Goal: Obtain resource: Obtain resource

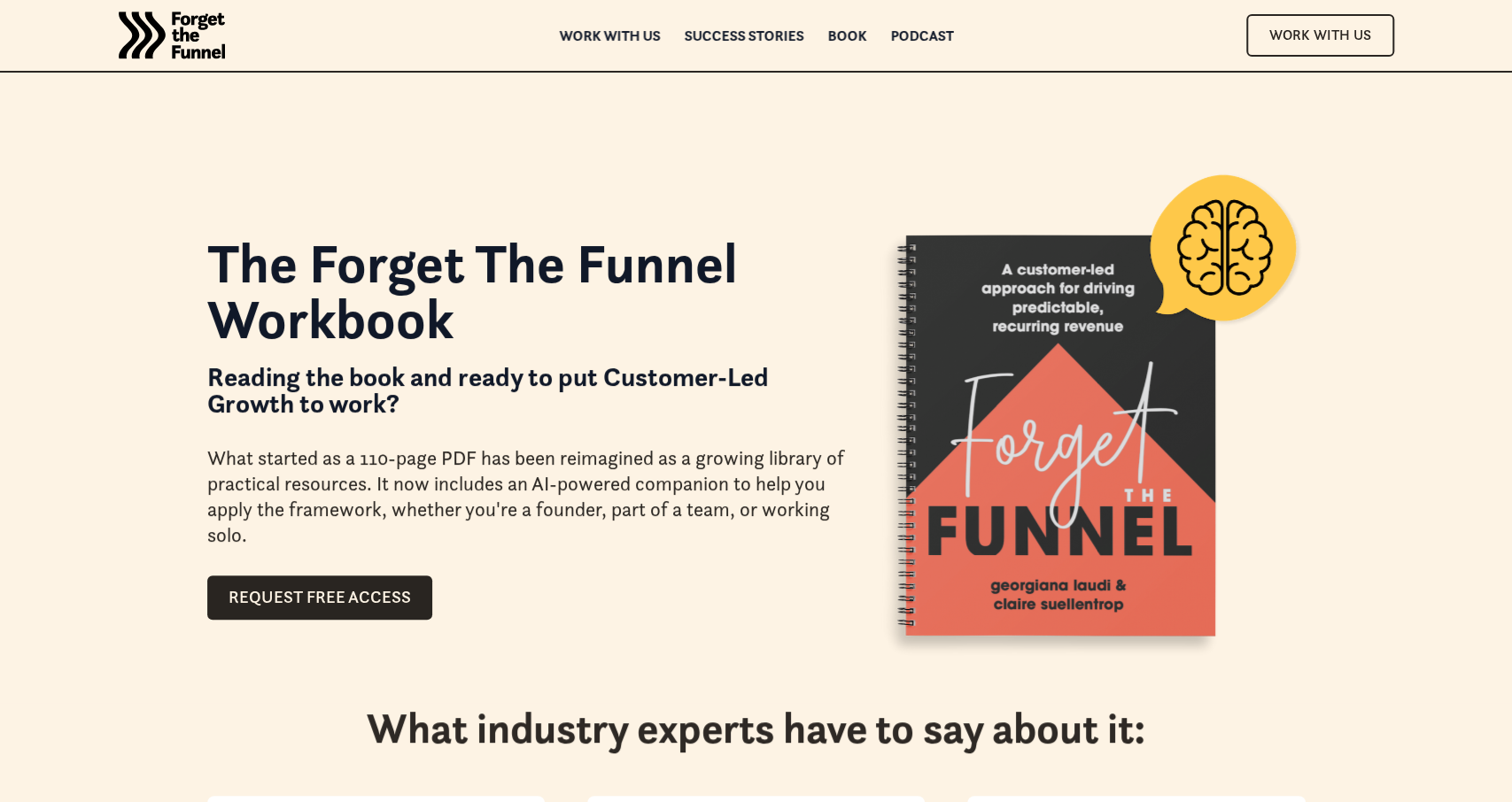
click at [366, 602] on link "Request Free Access" at bounding box center [320, 597] width 225 height 44
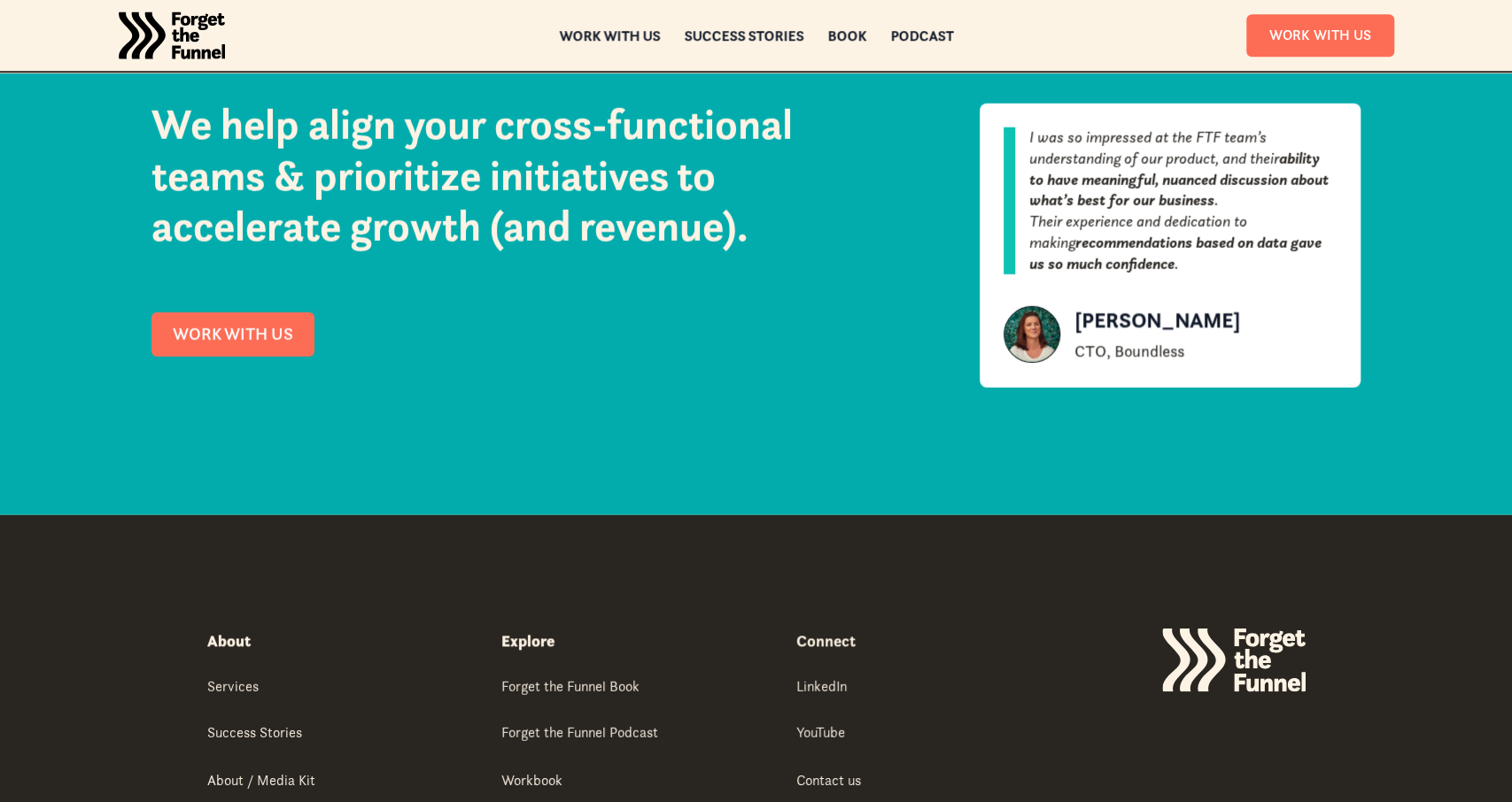
scroll to position [3366, 0]
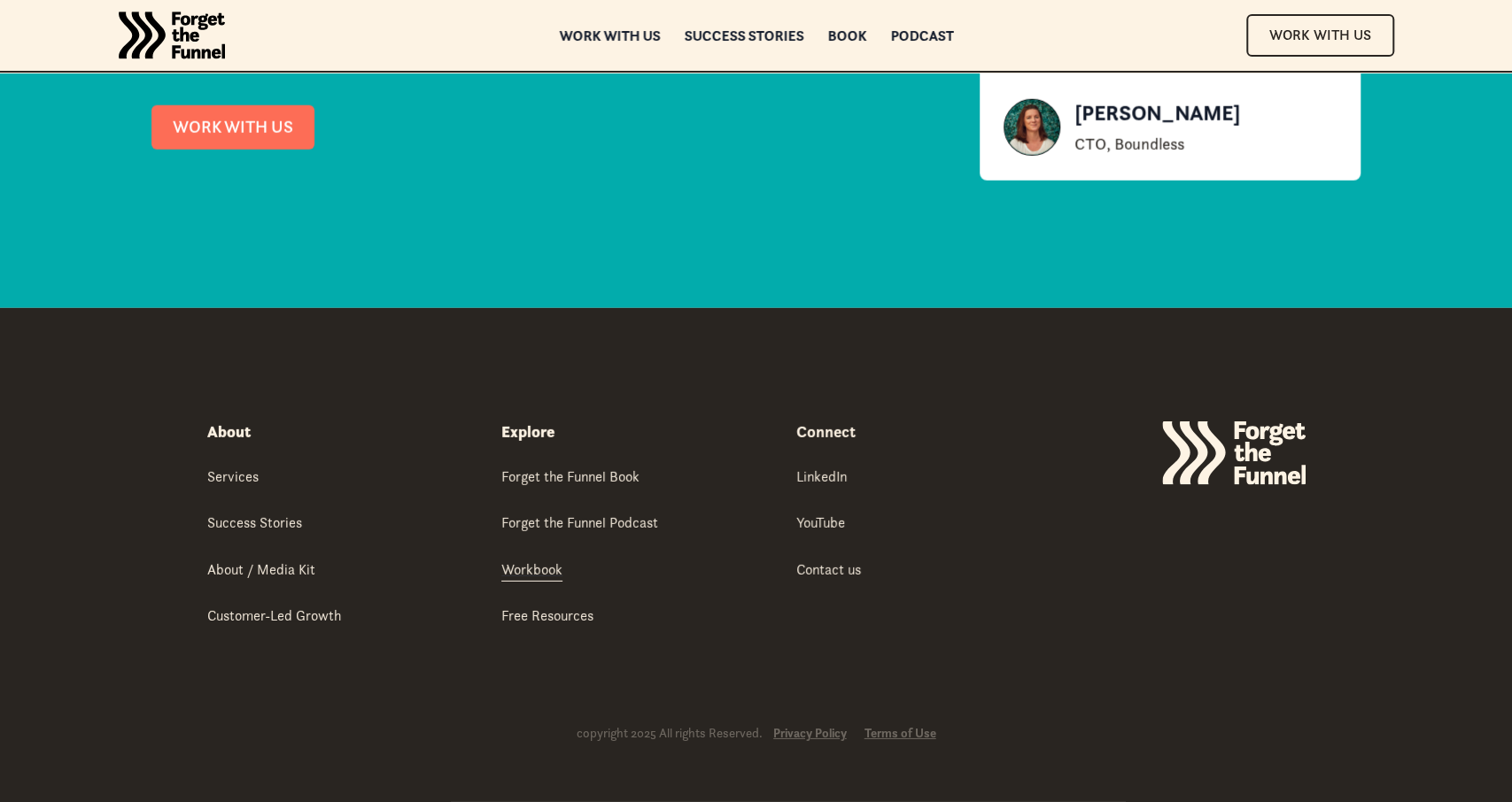
click at [548, 572] on div "Workbook" at bounding box center [531, 569] width 61 height 20
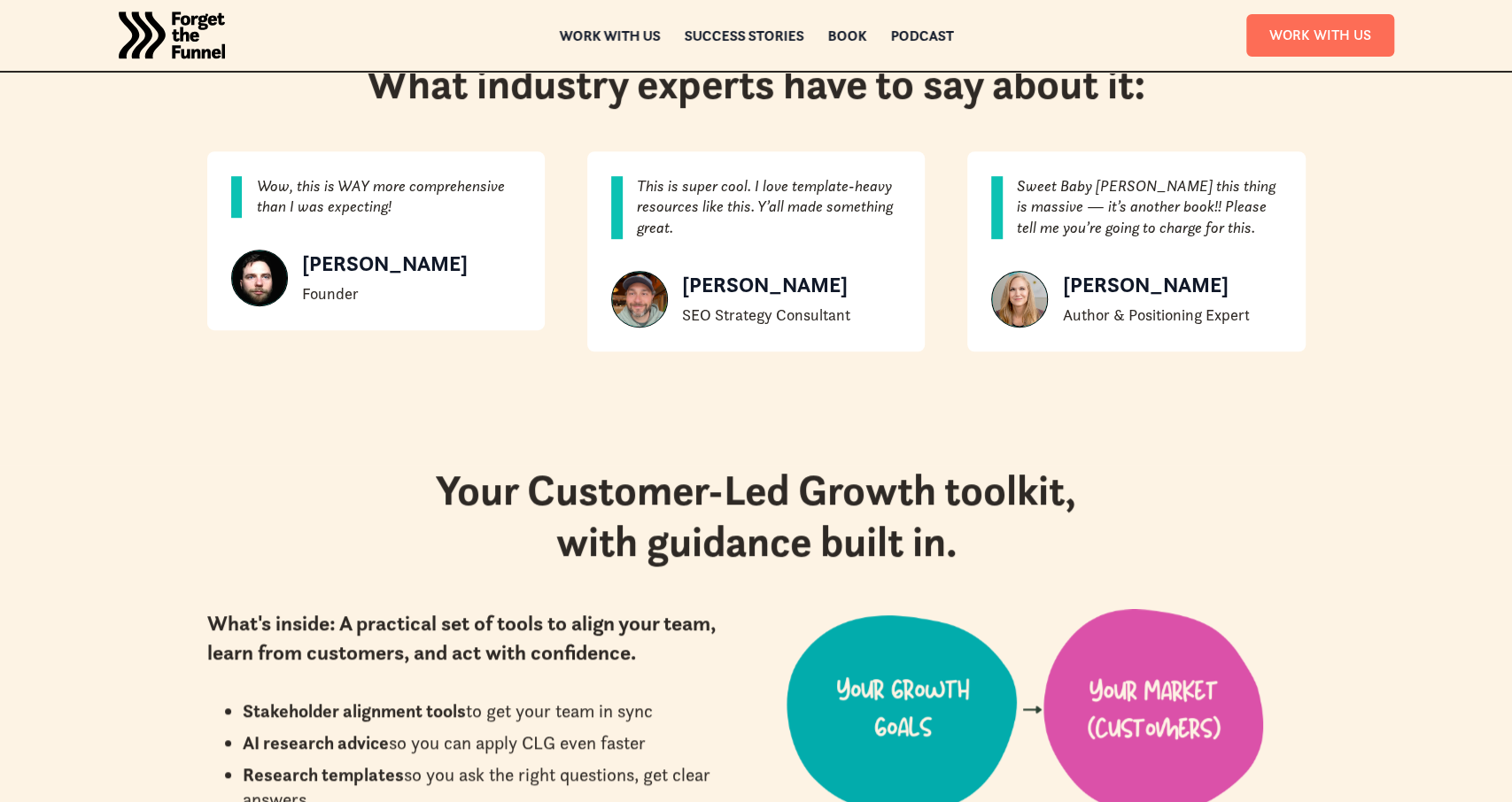
scroll to position [3366, 0]
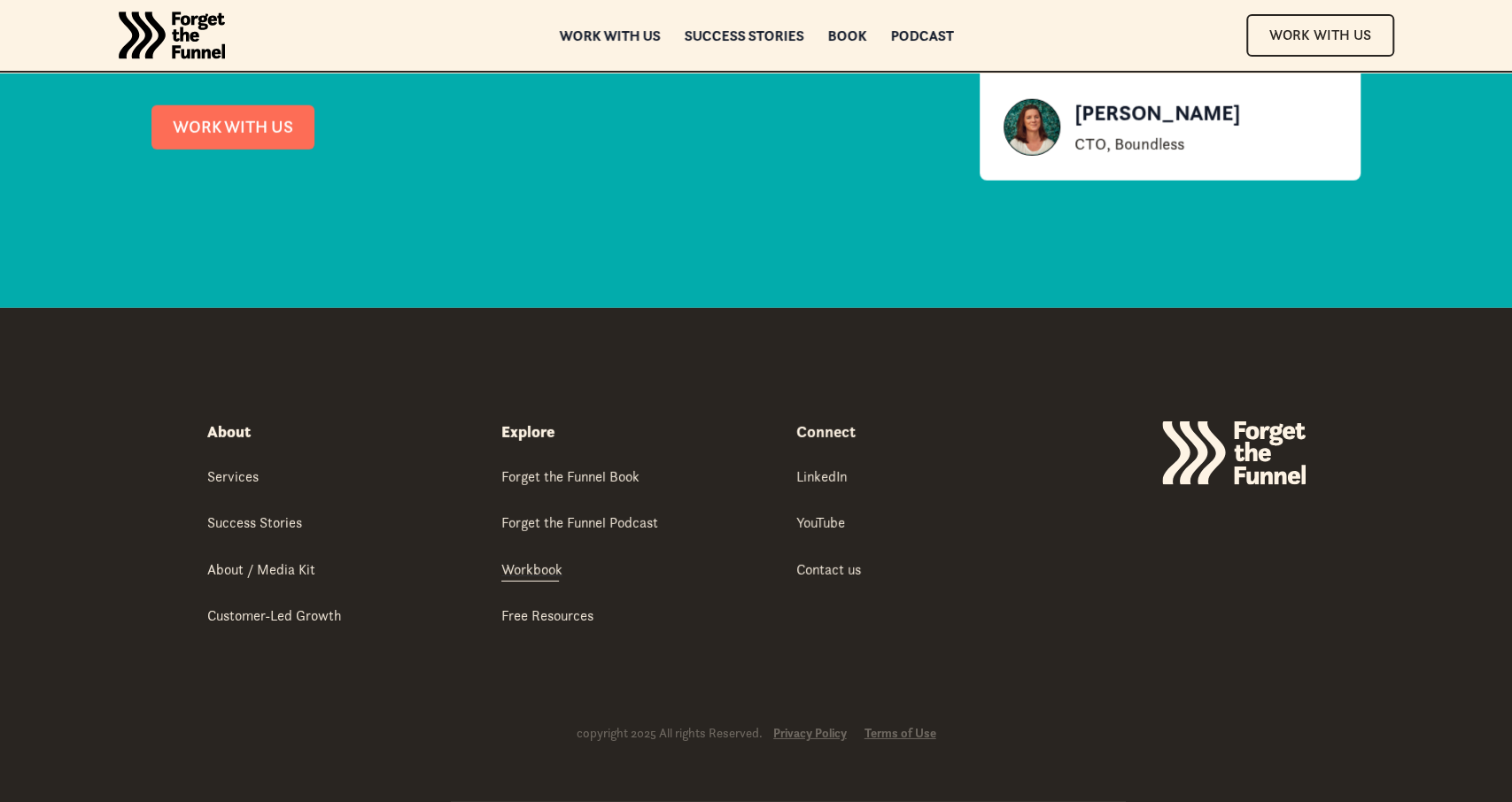
click at [523, 573] on div "Workbook" at bounding box center [531, 569] width 61 height 20
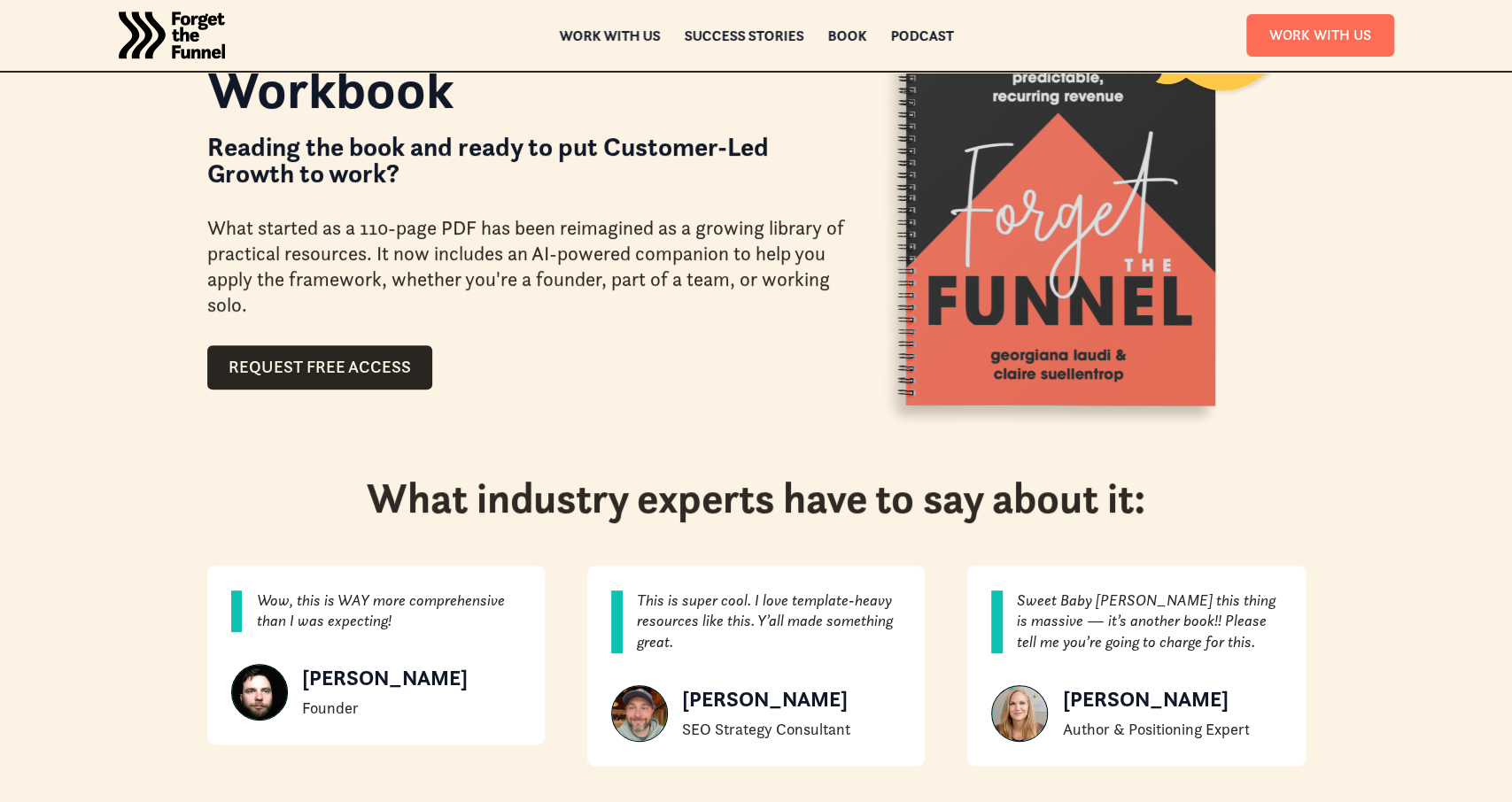
scroll to position [276, 0]
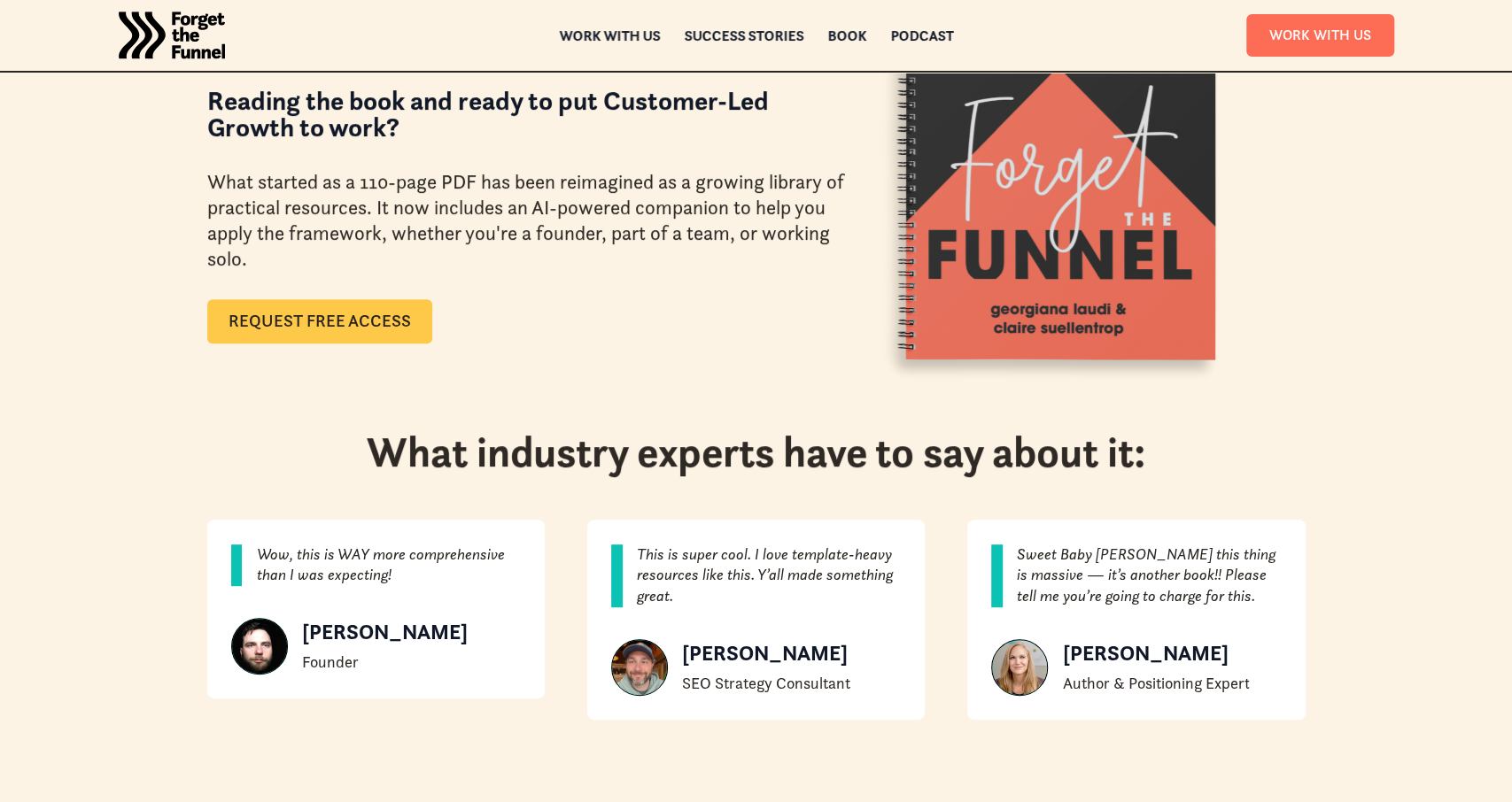
click at [375, 321] on link "Request Free Access" at bounding box center [320, 321] width 225 height 44
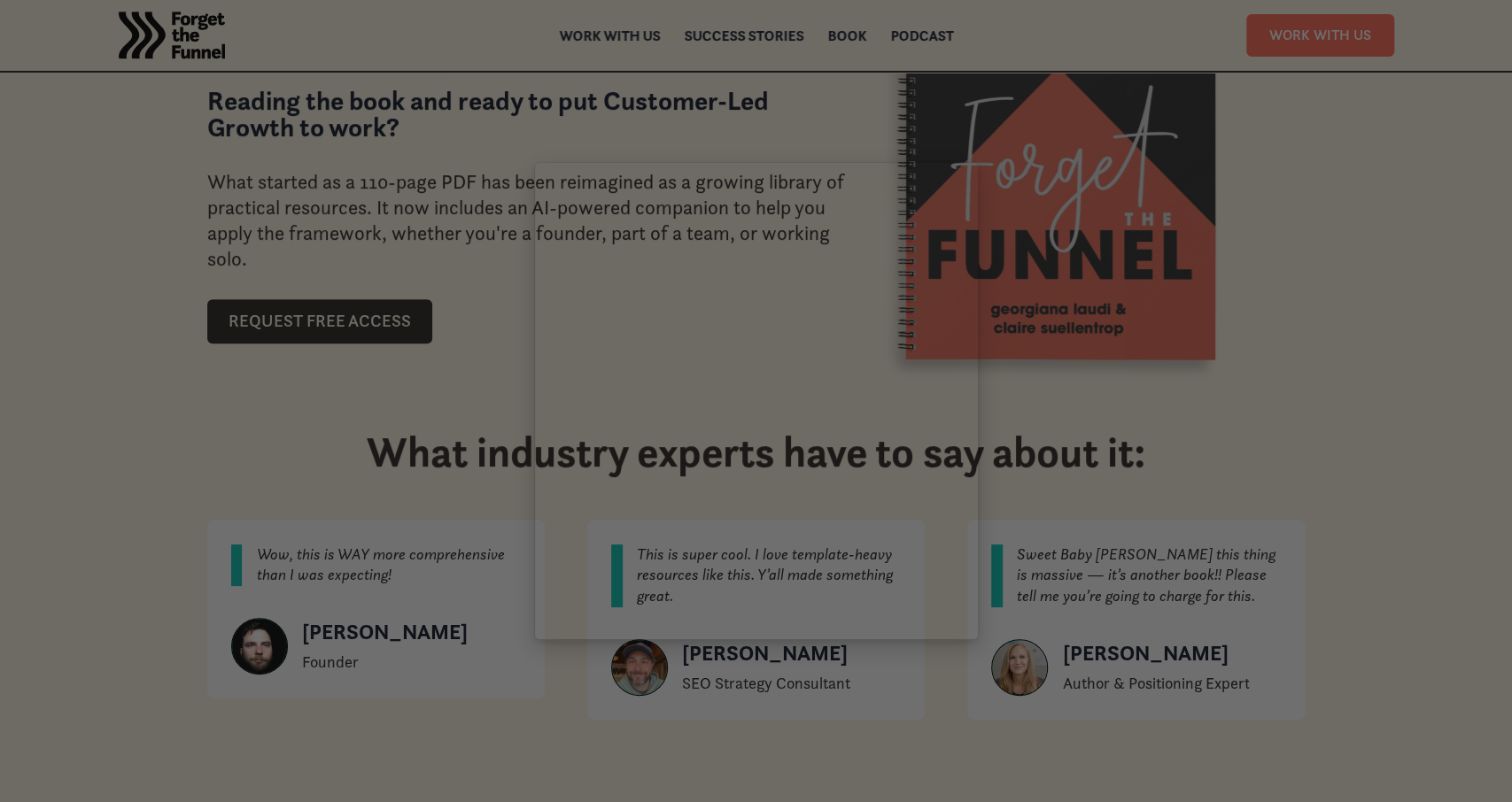
click at [484, 456] on div at bounding box center [756, 401] width 1512 height 802
